Goal: Share content: Share content

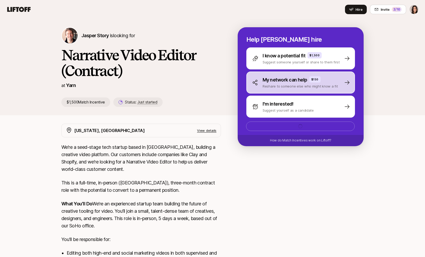
click at [303, 83] on p "My network can help" at bounding box center [284, 79] width 45 height 7
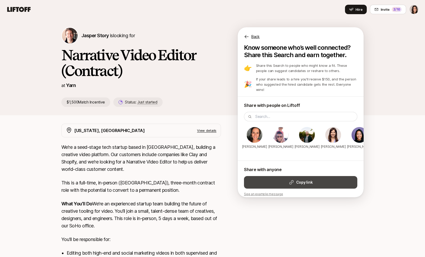
click at [298, 179] on strong "Copy link" at bounding box center [304, 182] width 16 height 6
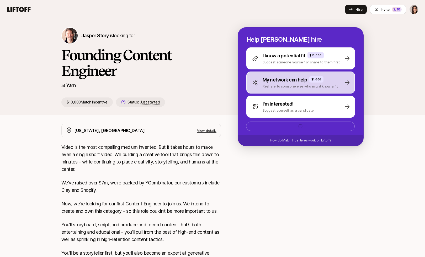
click at [309, 83] on div "My network can help $1,000" at bounding box center [299, 79] width 75 height 7
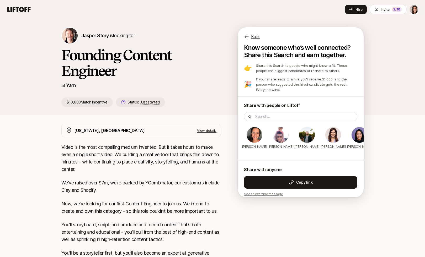
click at [295, 186] on div "Share with anyone Copy link See an example message" at bounding box center [300, 181] width 113 height 30
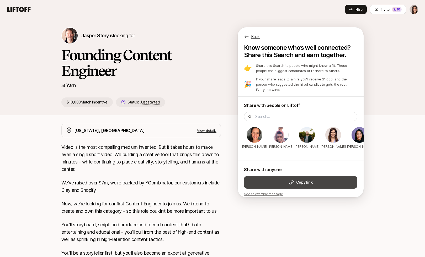
click at [294, 181] on button "Copy link" at bounding box center [300, 182] width 113 height 13
click at [291, 180] on icon at bounding box center [291, 182] width 4 height 4
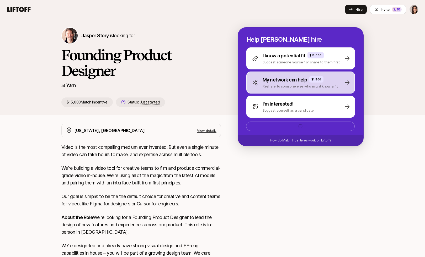
click at [304, 83] on p "My network can help" at bounding box center [284, 79] width 45 height 7
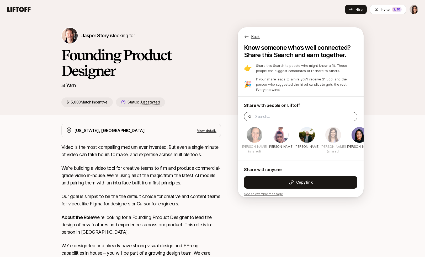
click at [312, 179] on strong "Copy link" at bounding box center [304, 182] width 16 height 6
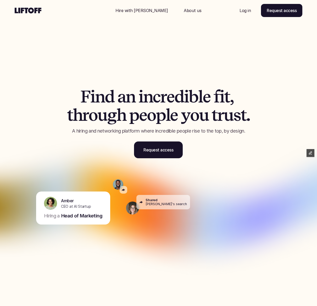
click at [155, 13] on p "Hire with Liftoff" at bounding box center [142, 10] width 53 height 6
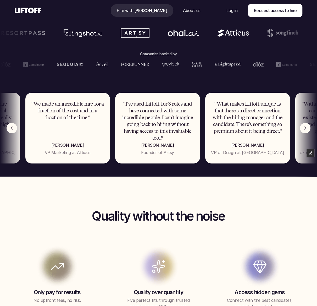
scroll to position [358, 0]
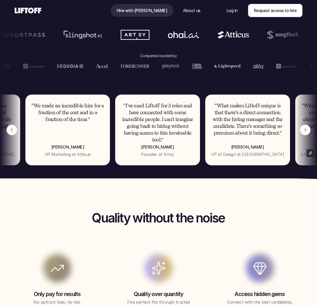
click at [303, 131] on img "Next" at bounding box center [305, 130] width 10 height 10
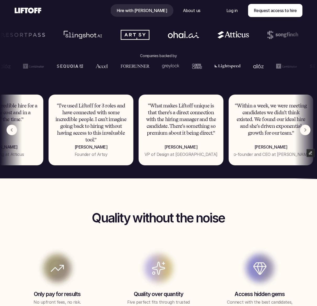
click at [303, 131] on img "Next" at bounding box center [305, 130] width 10 height 10
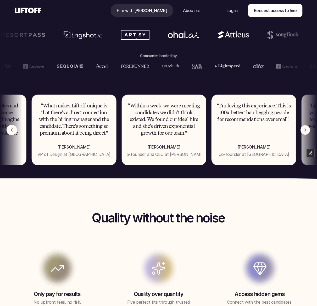
click at [303, 131] on img "Next" at bounding box center [305, 129] width 9 height 9
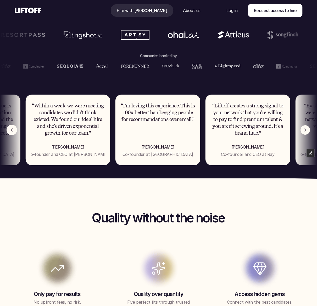
click at [303, 131] on img "Next" at bounding box center [305, 129] width 9 height 9
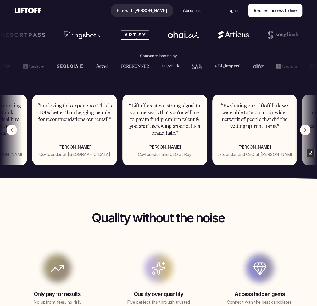
click at [303, 131] on img "Next" at bounding box center [305, 130] width 10 height 10
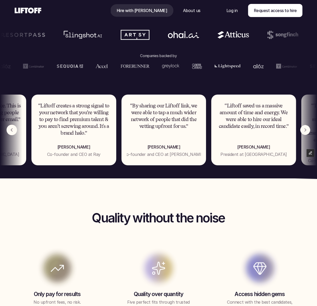
click at [303, 131] on img "Next" at bounding box center [306, 130] width 10 height 10
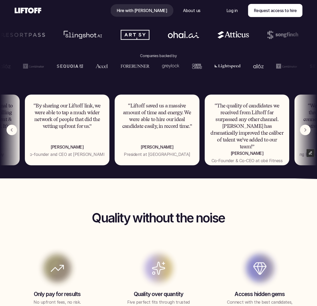
drag, startPoint x: 34, startPoint y: 11, endPoint x: 37, endPoint y: 10, distance: 2.7
click at [35, 11] on use at bounding box center [28, 11] width 27 height 6
